Goal: Information Seeking & Learning: Learn about a topic

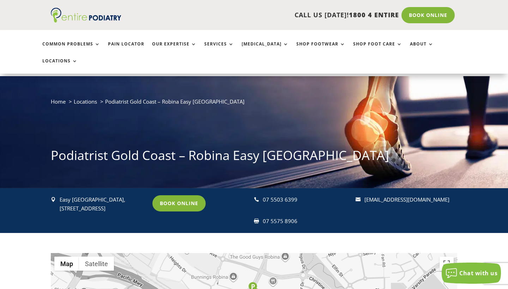
scroll to position [35, 0]
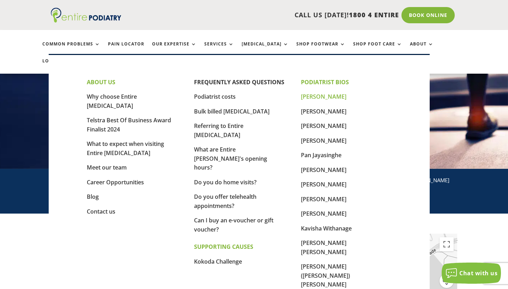
click at [322, 100] on link "[PERSON_NAME]" at bounding box center [324, 97] width 46 height 8
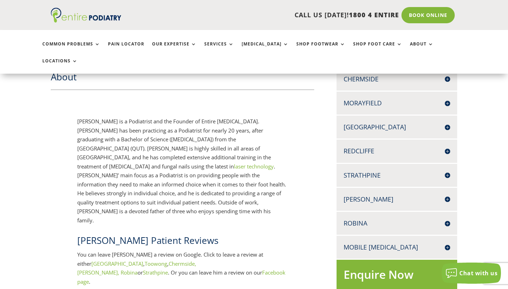
scroll to position [271, 0]
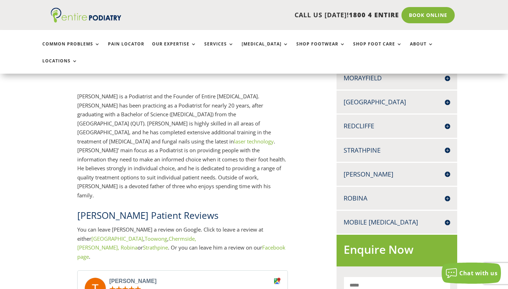
click at [359, 187] on div "Robina EASY T MEDICAL CENTRE 42 SCOTTSDALE DRIVE ROBINA Q 4226 07 5503 6399 07 …" at bounding box center [397, 198] width 121 height 23
click at [360, 194] on h4 "Robina" at bounding box center [397, 198] width 107 height 9
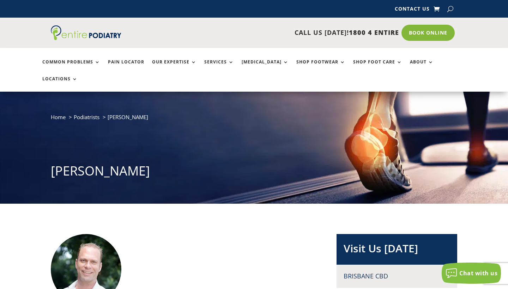
scroll to position [0, 0]
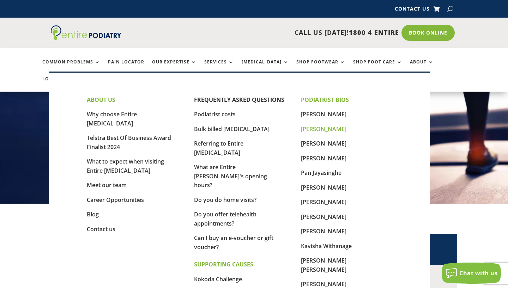
click at [312, 130] on link "[PERSON_NAME]" at bounding box center [324, 129] width 46 height 8
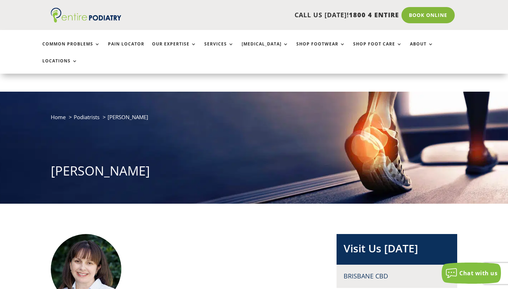
scroll to position [67, 0]
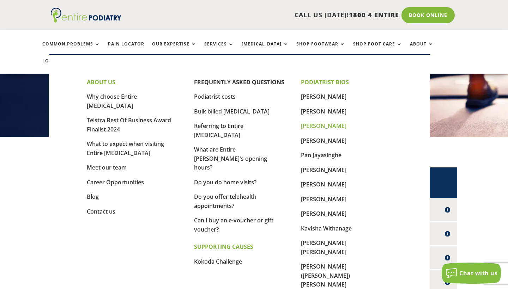
click at [328, 126] on link "[PERSON_NAME]" at bounding box center [324, 126] width 46 height 8
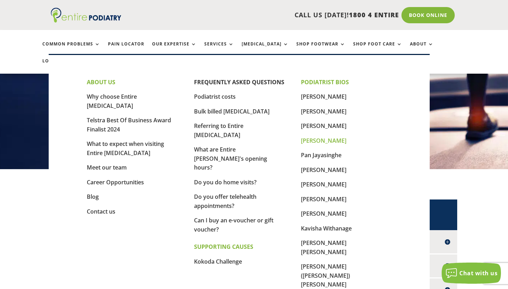
click at [331, 143] on link "[PERSON_NAME]" at bounding box center [324, 141] width 46 height 8
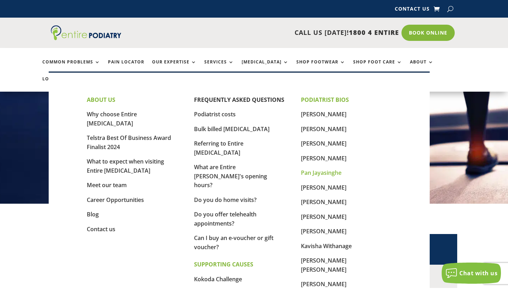
click at [329, 173] on link "Pan Jayasinghe" at bounding box center [321, 173] width 41 height 8
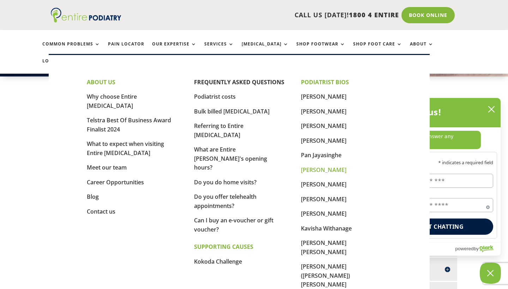
click at [336, 170] on link "[PERSON_NAME]" at bounding box center [324, 170] width 46 height 8
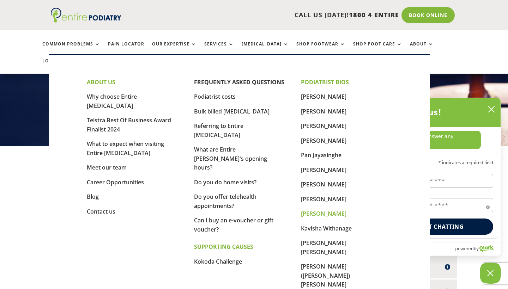
click at [325, 211] on link "[PERSON_NAME]" at bounding box center [324, 214] width 46 height 8
